Goal: Book appointment/travel/reservation

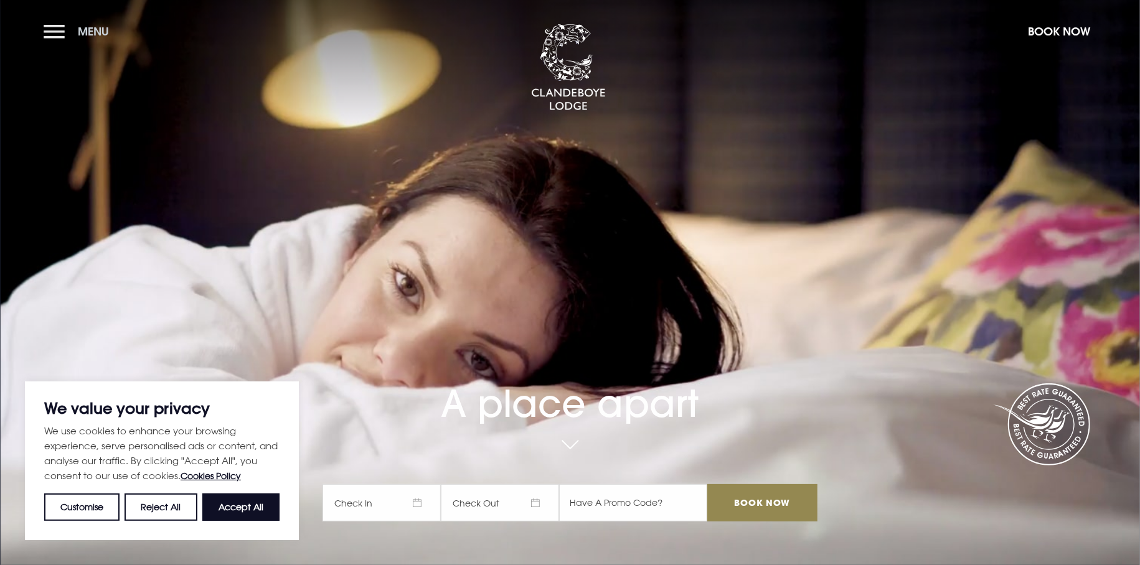
click at [52, 27] on button "Menu" at bounding box center [80, 31] width 72 height 27
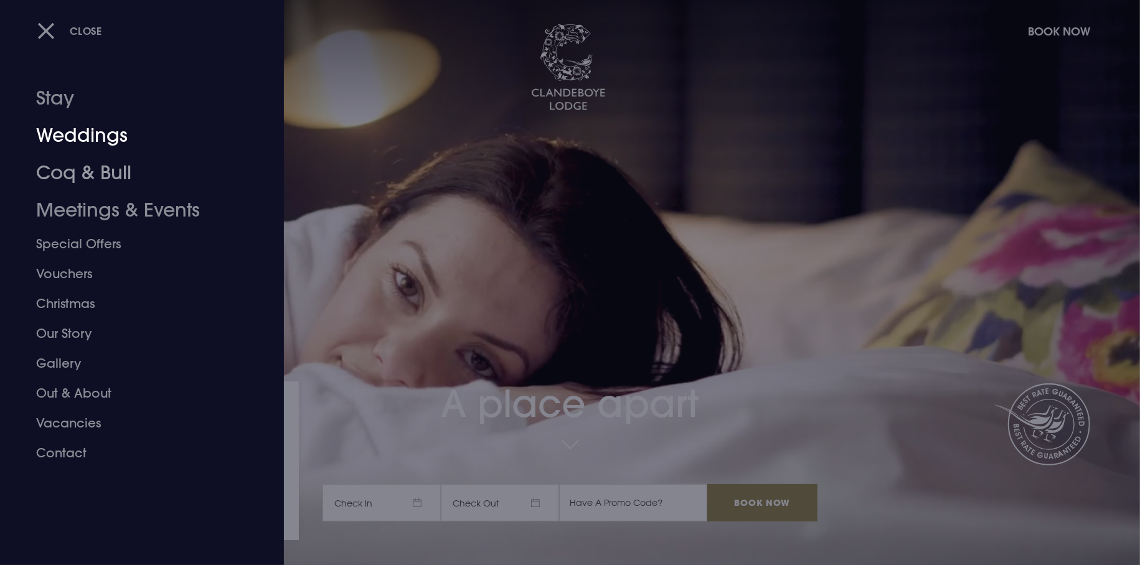
click at [527, 218] on div at bounding box center [570, 282] width 1140 height 565
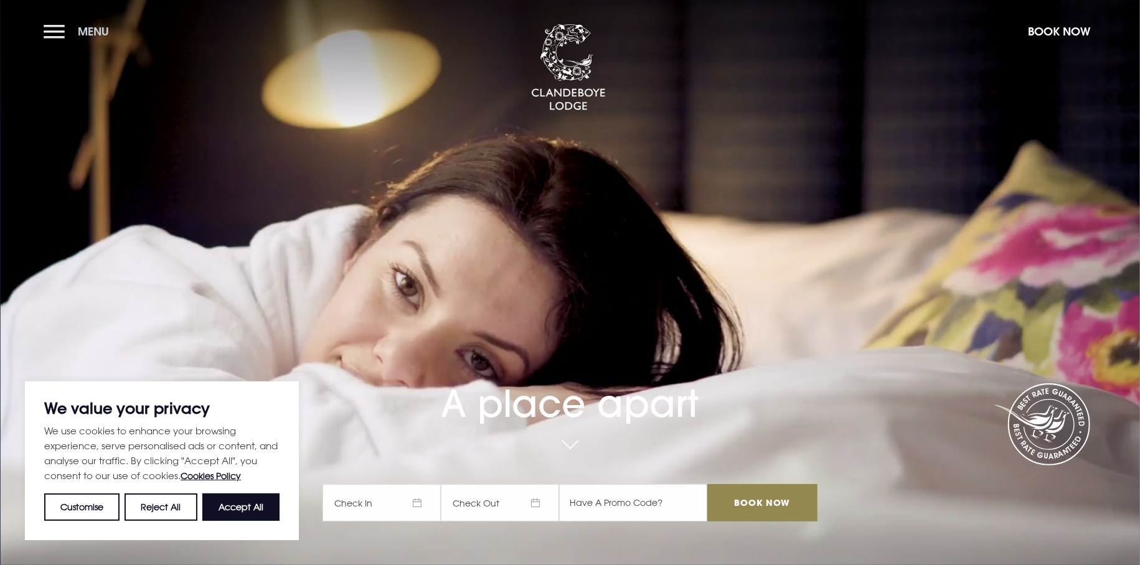
click at [53, 34] on button "Menu" at bounding box center [80, 31] width 72 height 27
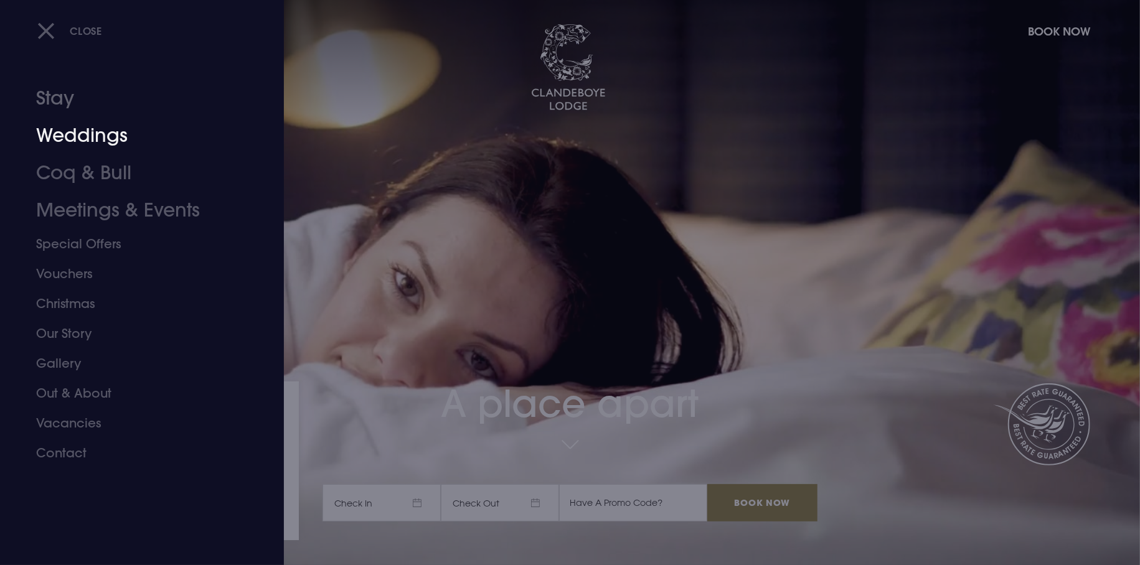
click at [67, 106] on link "Stay" at bounding box center [134, 98] width 197 height 37
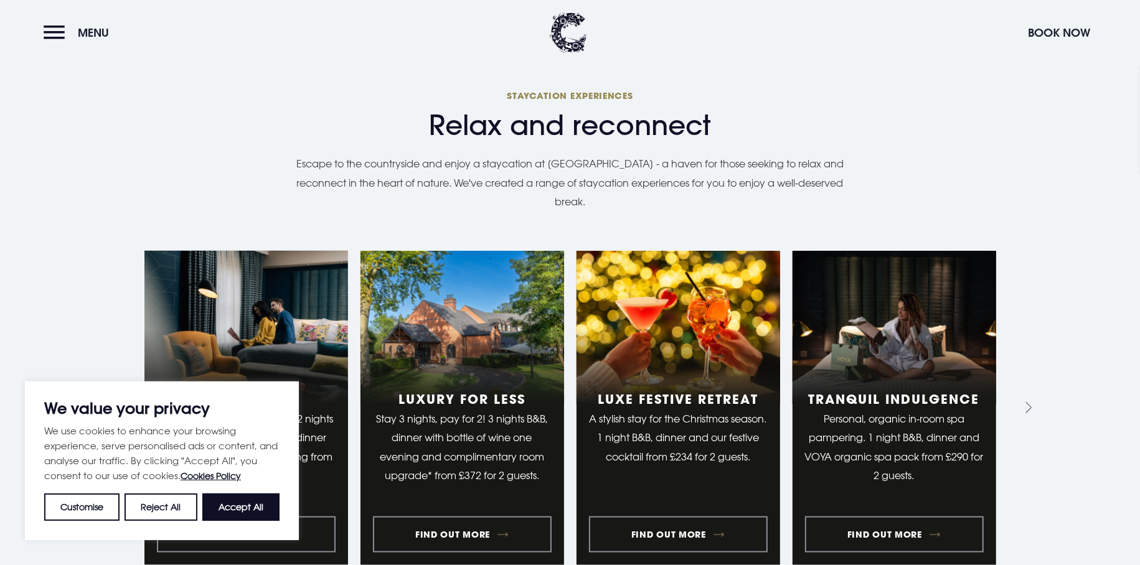
scroll to position [933, 0]
click at [231, 514] on button "Accept All" at bounding box center [240, 507] width 77 height 27
checkbox input "true"
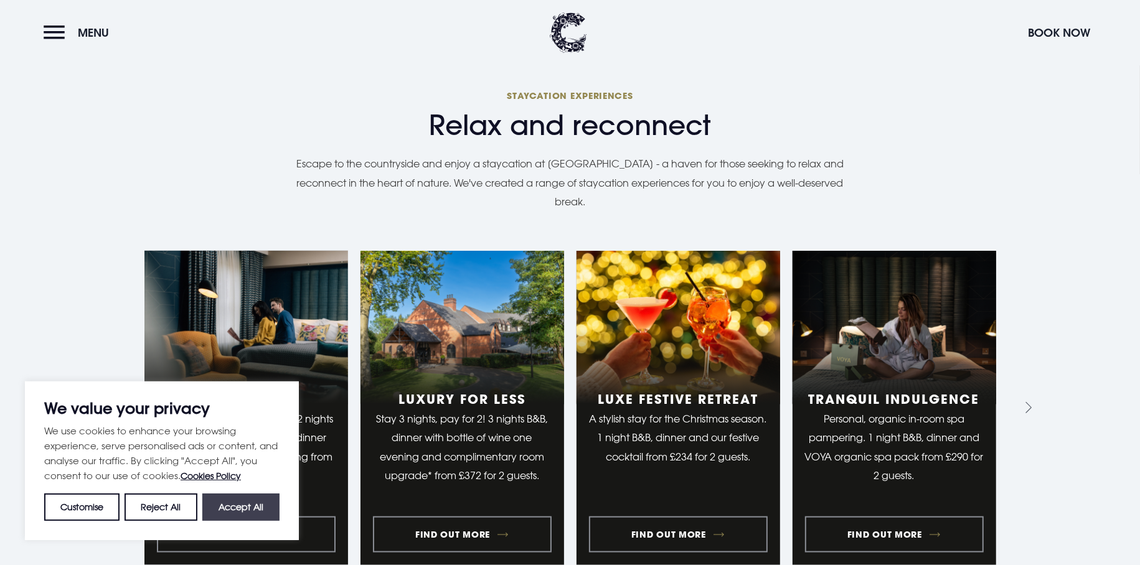
checkbox input "true"
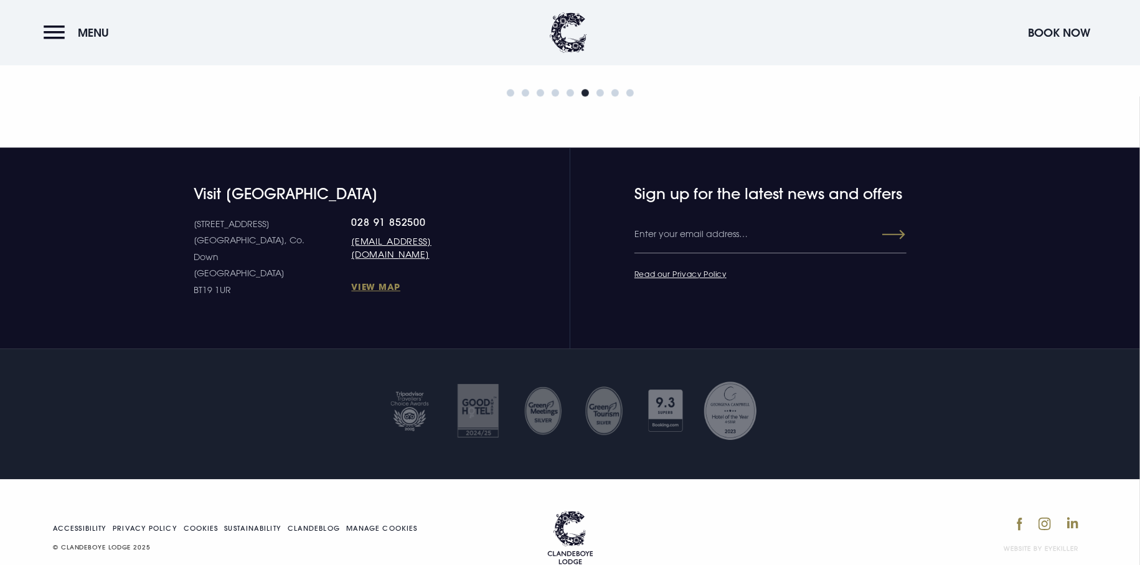
scroll to position [5770, 0]
